Goal: Task Accomplishment & Management: Use online tool/utility

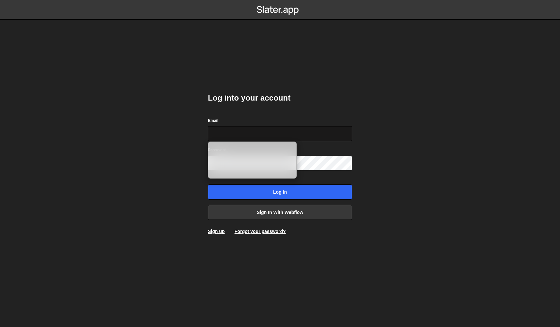
click at [229, 134] on input "Email" at bounding box center [280, 133] width 144 height 15
type input "hallo@trinker-media.com"
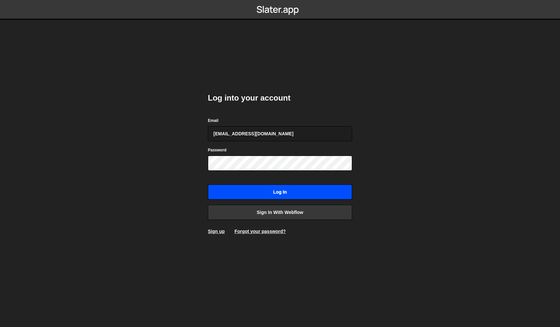
click at [247, 188] on input "Log in" at bounding box center [280, 192] width 144 height 15
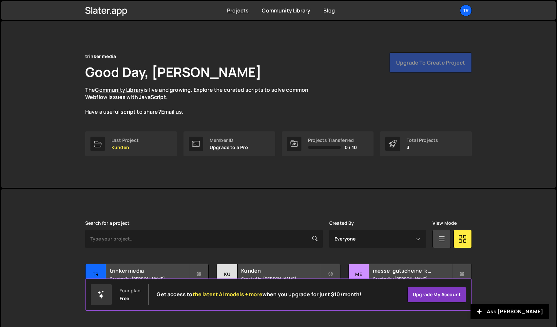
scroll to position [10, 0]
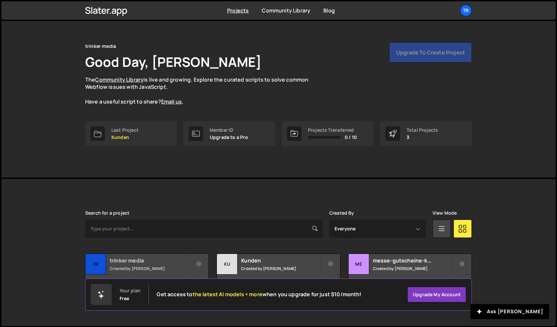
click at [148, 262] on h2 "trinker media" at bounding box center [149, 260] width 79 height 7
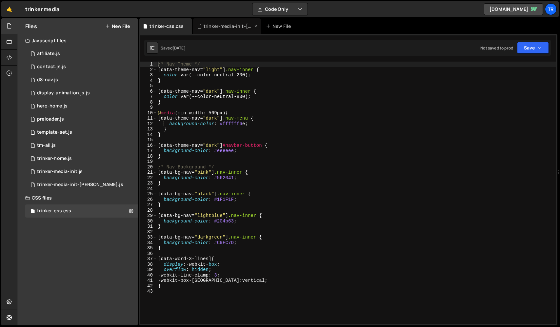
click at [228, 29] on div "trinker-media-init-[PERSON_NAME].js" at bounding box center [228, 26] width 49 height 7
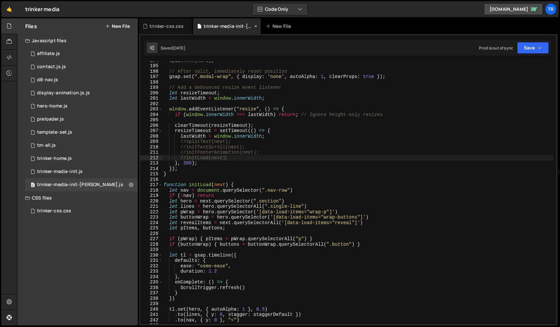
scroll to position [725, 0]
type textarea "resizeTimeout = setTimeout(() => {"
click at [302, 129] on div "splitText ( next ) ; // After split, immediately reset position gsap . set ( ".…" at bounding box center [357, 194] width 391 height 273
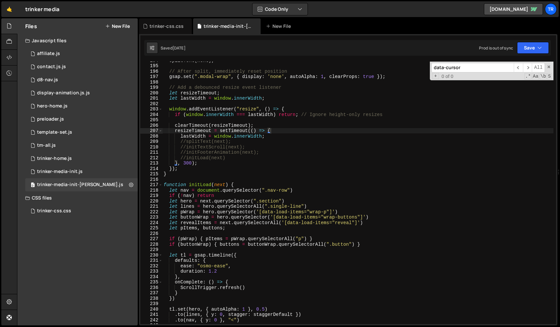
scroll to position [6303, 0]
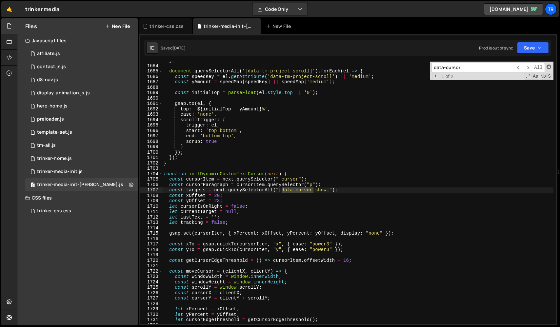
type input "data-cursor"
click at [546, 66] on span at bounding box center [548, 67] width 5 height 5
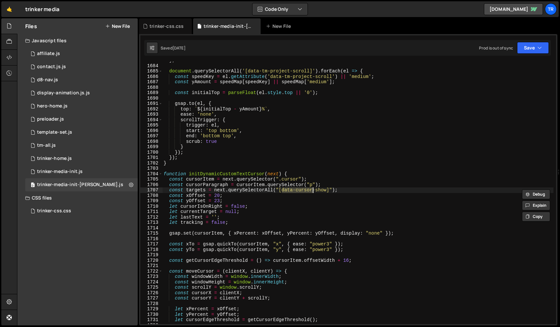
click at [188, 164] on div "} ; document . querySelectorAll ( '[data-tm-project-scroll]' ) . forEach ( el =…" at bounding box center [357, 194] width 391 height 273
type textarea "}"
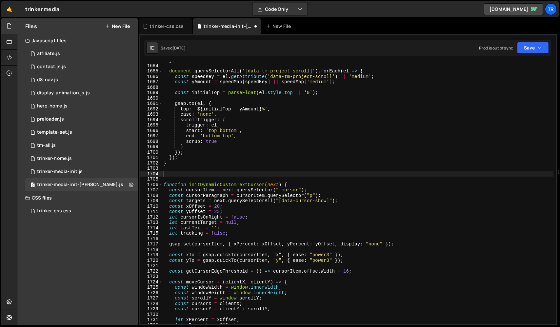
paste textarea "});"
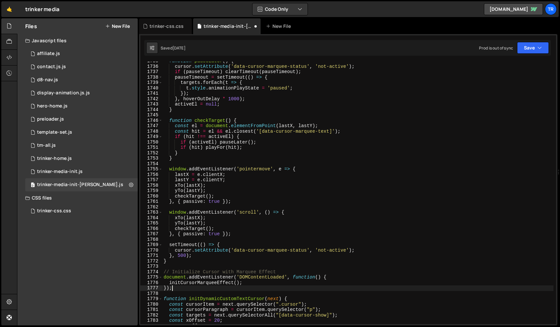
scroll to position [6343, 0]
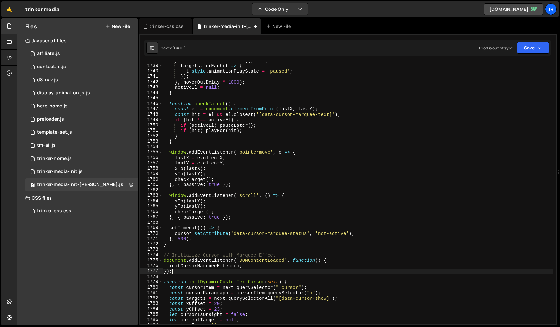
click at [237, 283] on div "pauseTimeout = setTimeout (( ) => { targets . forEach ( t => { t . style . anim…" at bounding box center [357, 194] width 391 height 273
type textarea "function initDynamicCustomTextCursor(next) {"
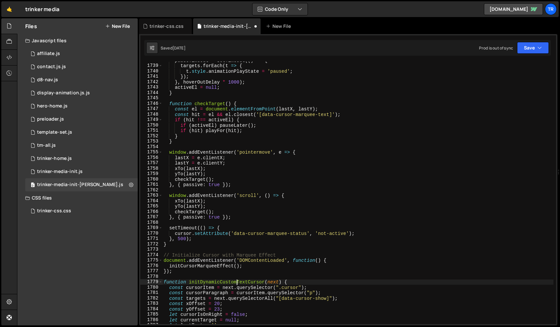
click at [237, 283] on div "pauseTimeout = setTimeout (( ) => { targets . forEach ( t => { t . style . anim…" at bounding box center [357, 194] width 391 height 273
type input "initDynamicCustomTextCursor"
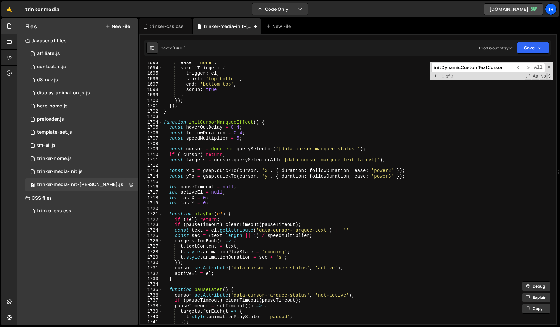
scroll to position [6175, 0]
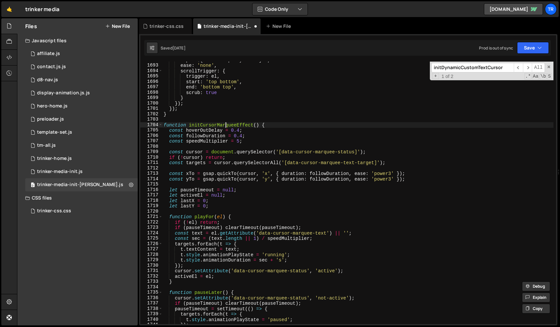
click at [227, 124] on div "top : ` ${ initialTop - yAmount } % ` , ease : 'none' , scrollTrigger : { trigg…" at bounding box center [357, 193] width 391 height 273
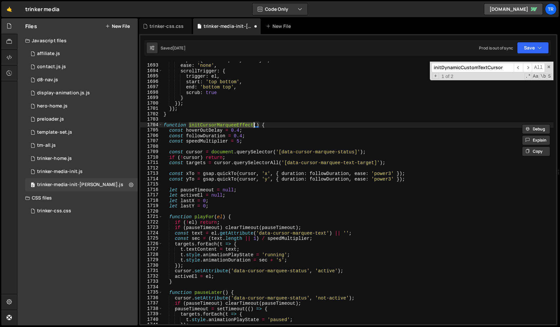
click at [257, 125] on div "top : ` ${ initialTop - yAmount } % ` , ease : 'none' , scrollTrigger : { trigg…" at bounding box center [357, 193] width 391 height 273
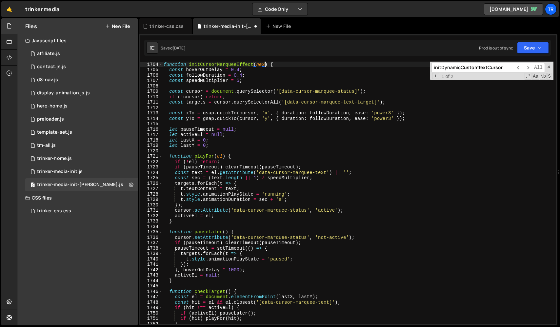
scroll to position [0, 7]
click at [529, 68] on span "​" at bounding box center [527, 68] width 9 height 10
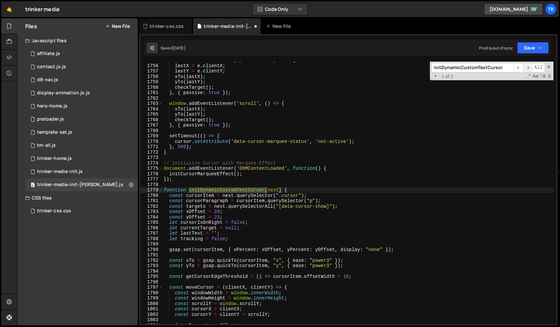
click at [529, 68] on span "​" at bounding box center [527, 68] width 9 height 10
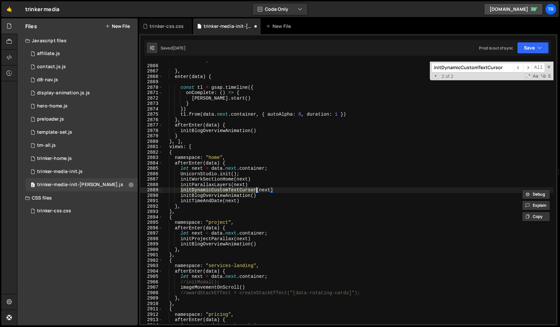
click at [181, 190] on div "return tl ; } , enter ( data ) { const tl = gsap . timeline ({ onComplete : ( )…" at bounding box center [357, 193] width 391 height 263
drag, startPoint x: 277, startPoint y: 190, endPoint x: 264, endPoint y: 190, distance: 13.8
click at [264, 190] on div "return tl ; } , enter ( data ) { const tl = gsap . timeline ({ onComplete : ( )…" at bounding box center [357, 194] width 391 height 273
click at [233, 191] on div "return tl ; } , enter ( data ) { const tl = gsap . timeline ({ onComplete : ( )…" at bounding box center [357, 194] width 391 height 273
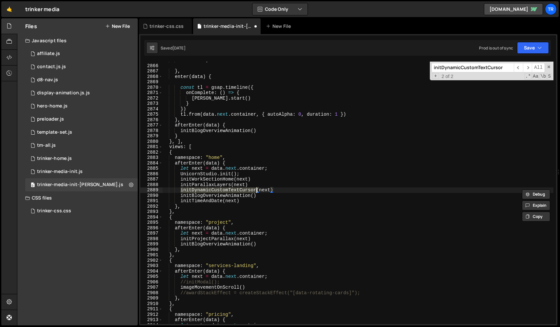
paste textarea "CursorMarqueeEffect"
click at [518, 68] on span "​" at bounding box center [518, 68] width 9 height 10
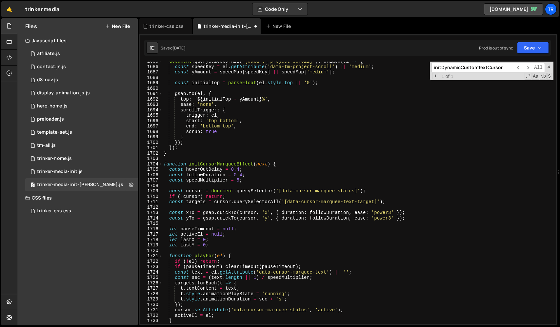
scroll to position [6149, 0]
click at [220, 191] on div "document . querySelectorAll ( '[data-tm-project-scroll]' ) . forEach ( el => { …" at bounding box center [357, 195] width 391 height 273
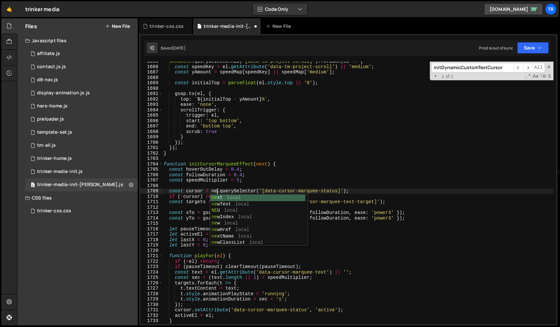
type textarea "const cursor = next.querySelector('[data-cursor-marquee-status]');"
click at [293, 161] on div "document . querySelectorAll ( '[data-tm-project-scroll]' ) . forEach ( el => { …" at bounding box center [357, 195] width 391 height 273
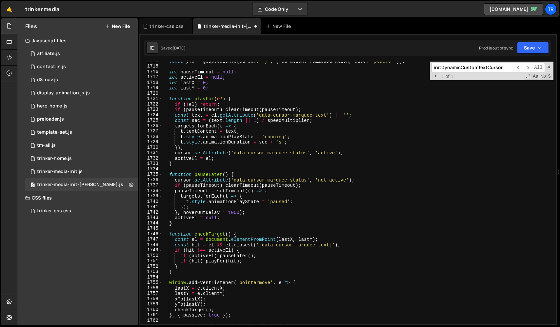
scroll to position [6258, 0]
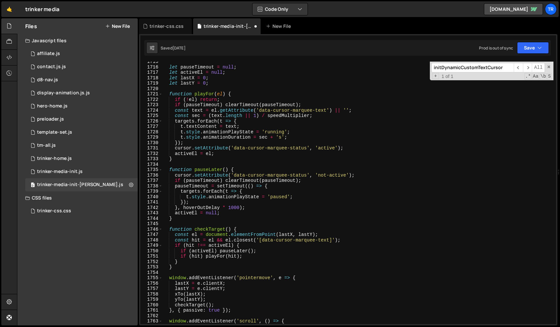
click at [222, 236] on div "let pauseTimeout = null ; let activeEl = null ; let lastX = 0 ; let lastY = 0 ;…" at bounding box center [357, 195] width 391 height 273
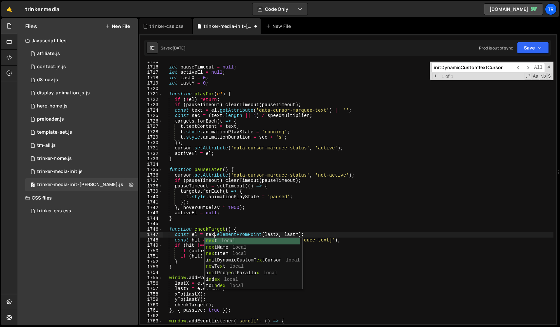
scroll to position [0, 4]
type textarea "const el = next.elementFromPoint(lastX, lastY);"
click at [260, 226] on div "let pauseTimeout = null ; let activeEl = null ; let lastX = 0 ; let lastY = 0 ;…" at bounding box center [357, 195] width 391 height 273
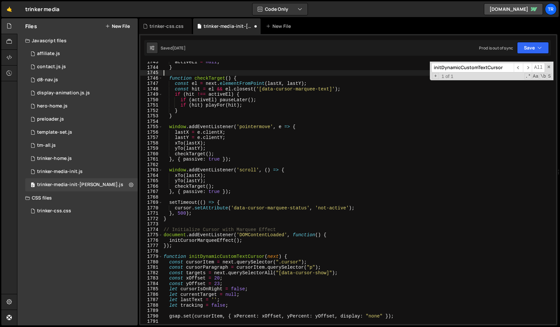
scroll to position [6360, 0]
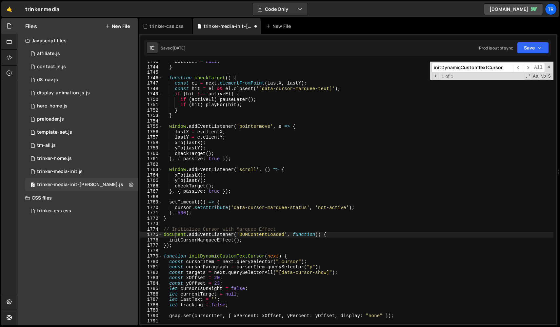
click at [174, 234] on div "activeEl = null ; } function checkTarget ( ) { const el = next . elementFromPoi…" at bounding box center [357, 195] width 391 height 273
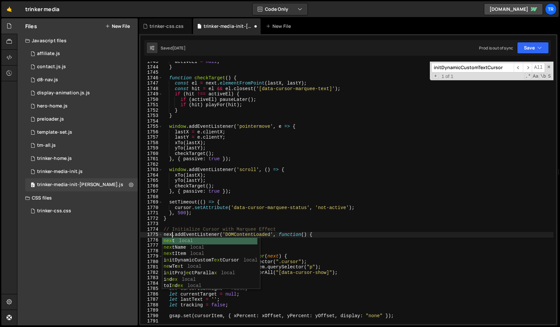
scroll to position [0, 1]
click at [248, 219] on div "activeEl = null ; } function checkTarget ( ) { const el = next . elementFromPoi…" at bounding box center [357, 195] width 391 height 273
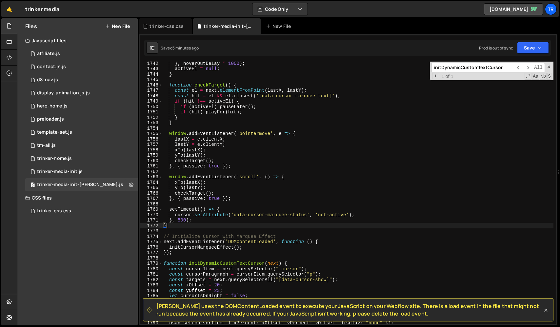
scroll to position [6355, 0]
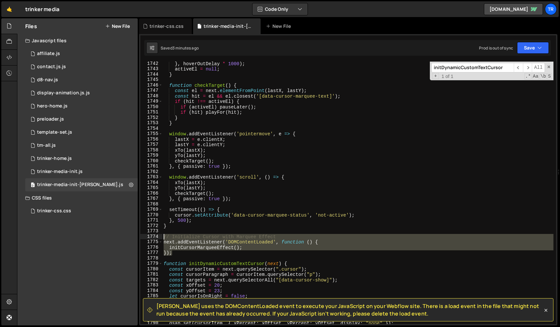
drag, startPoint x: 177, startPoint y: 253, endPoint x: 160, endPoint y: 235, distance: 25.5
click at [159, 235] on div "} 1742 1743 1744 1745 1746 1747 1748 1749 1750 1751 1752 1753 1754 1755 1756 17…" at bounding box center [348, 193] width 416 height 263
type textarea "// Initialize Cursor with Marquee Effect next.addEventListener('DOMContentLoade…"
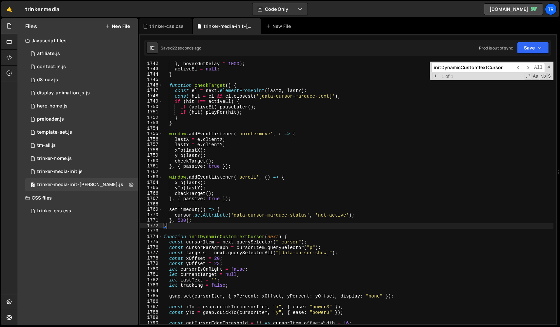
click at [215, 161] on div "} , hoverOutDelay * 1000 ) ; activeEl = null ; } function checkTarget ( ) { con…" at bounding box center [357, 197] width 391 height 273
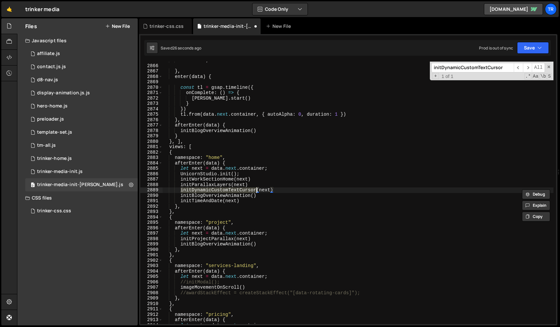
type textarea "function initCursorMarqueeEffect() {"
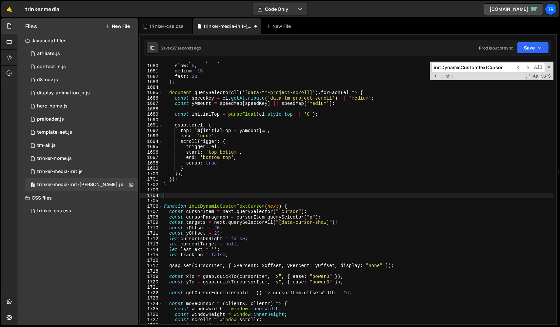
type textarea "}"
